Goal: Transaction & Acquisition: Purchase product/service

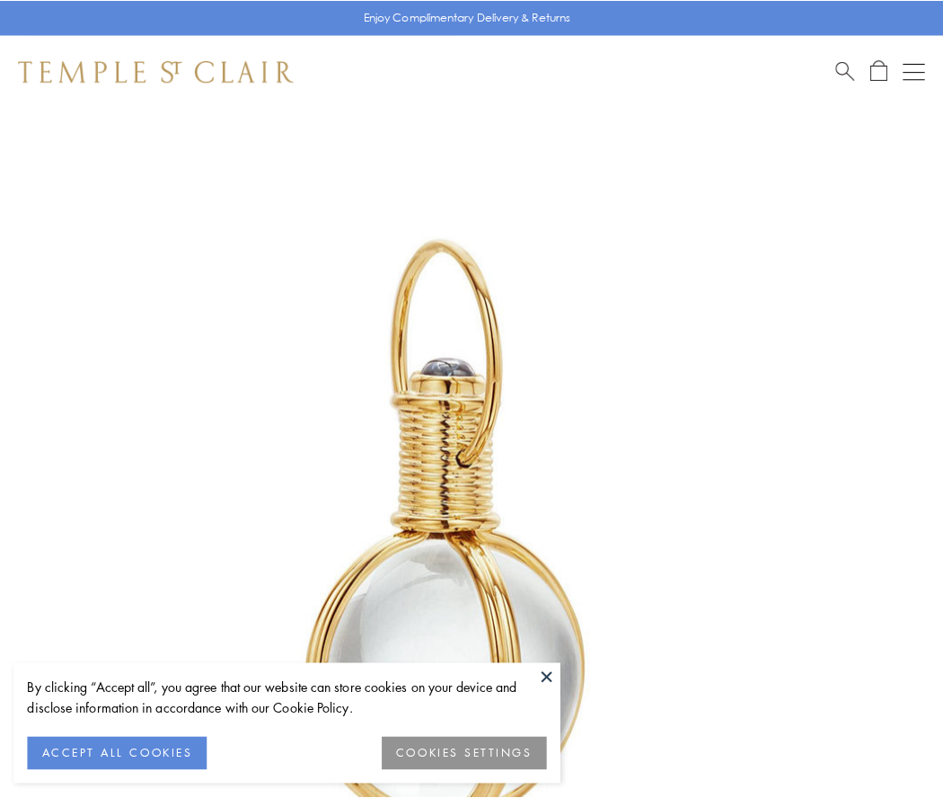
scroll to position [469, 0]
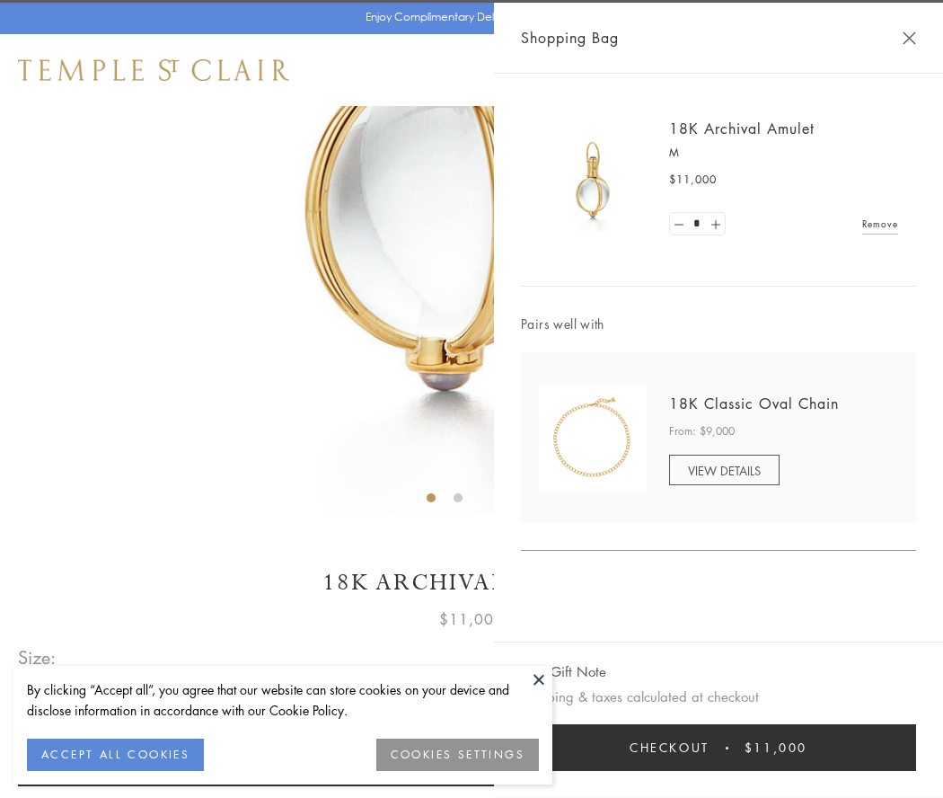
click at [719, 747] on button "Checkout $11,000" at bounding box center [718, 747] width 395 height 47
